Goal: Task Accomplishment & Management: Manage account settings

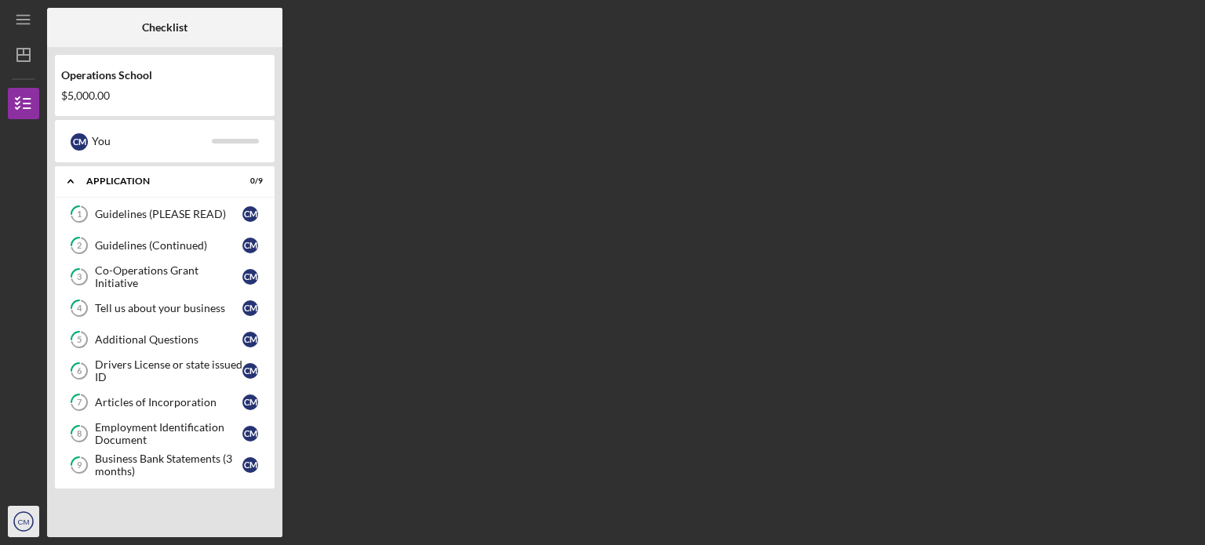
click at [19, 515] on icon "CM" at bounding box center [23, 521] width 31 height 39
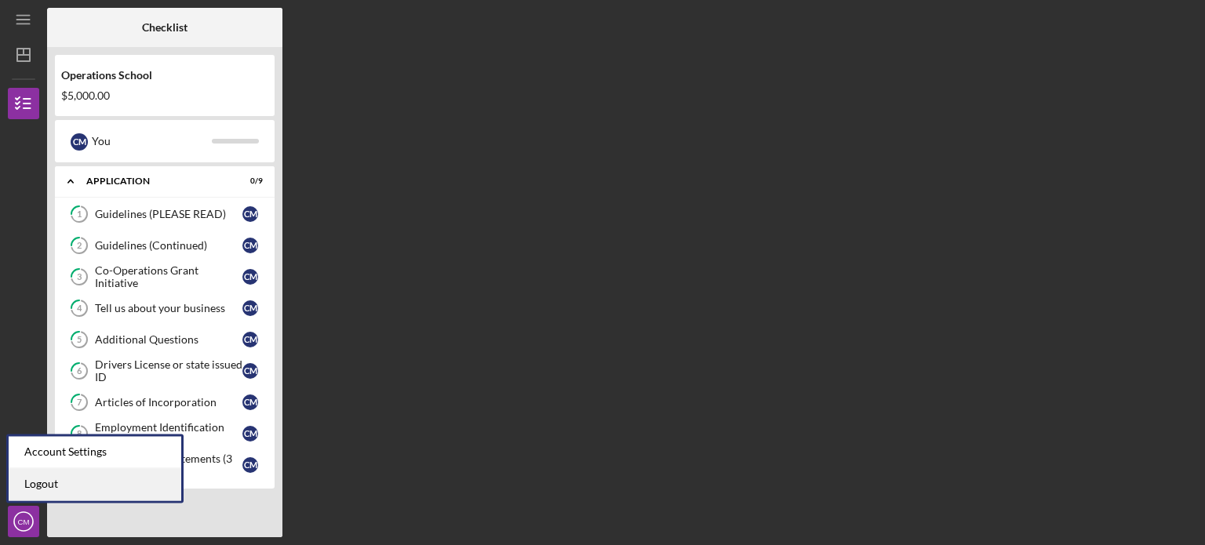
click at [45, 479] on link "Logout" at bounding box center [95, 484] width 173 height 32
